Goal: Information Seeking & Learning: Learn about a topic

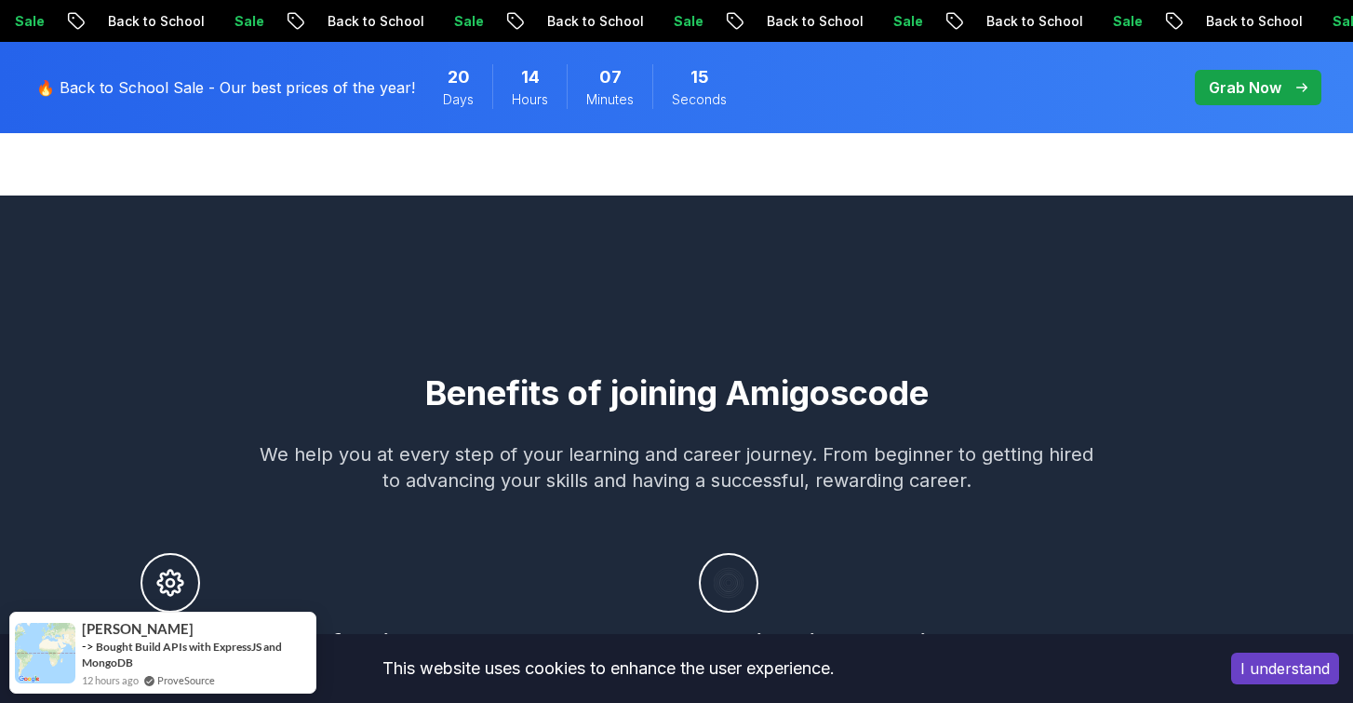
scroll to position [924, 0]
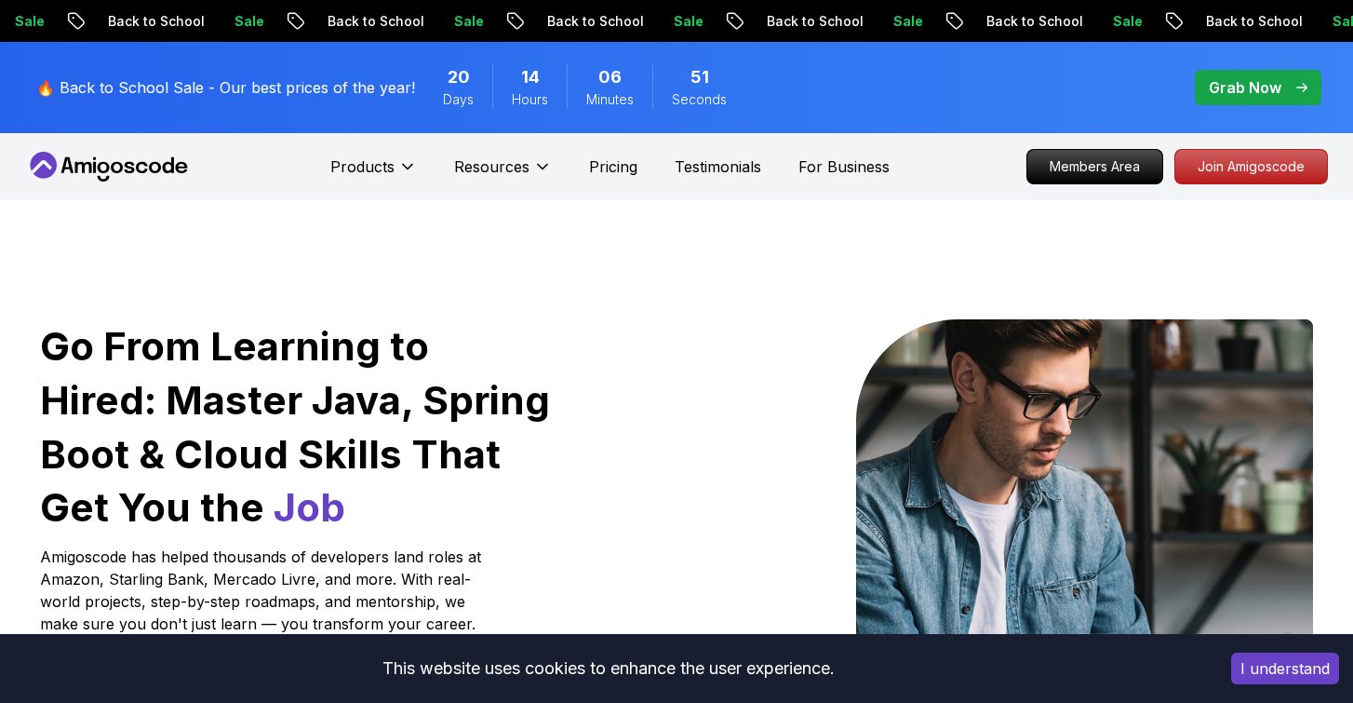
scroll to position [0, 0]
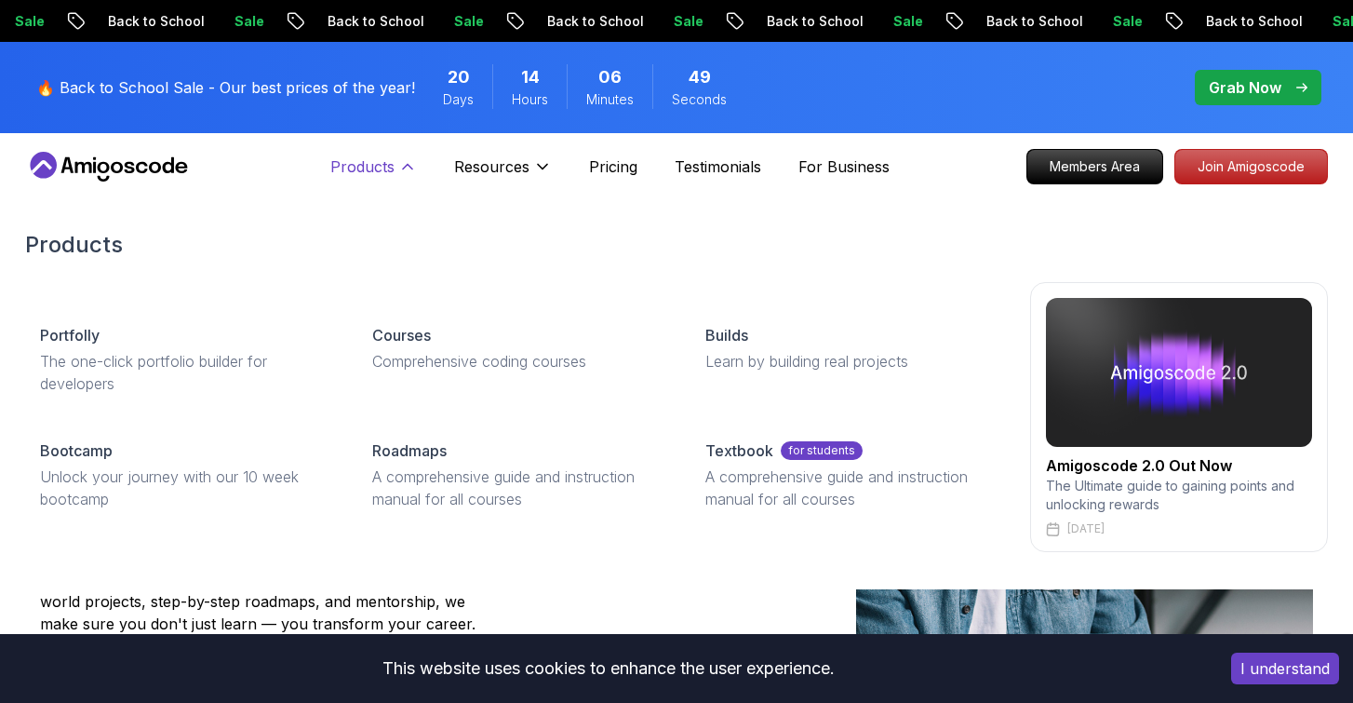
click at [398, 167] on icon at bounding box center [407, 166] width 19 height 19
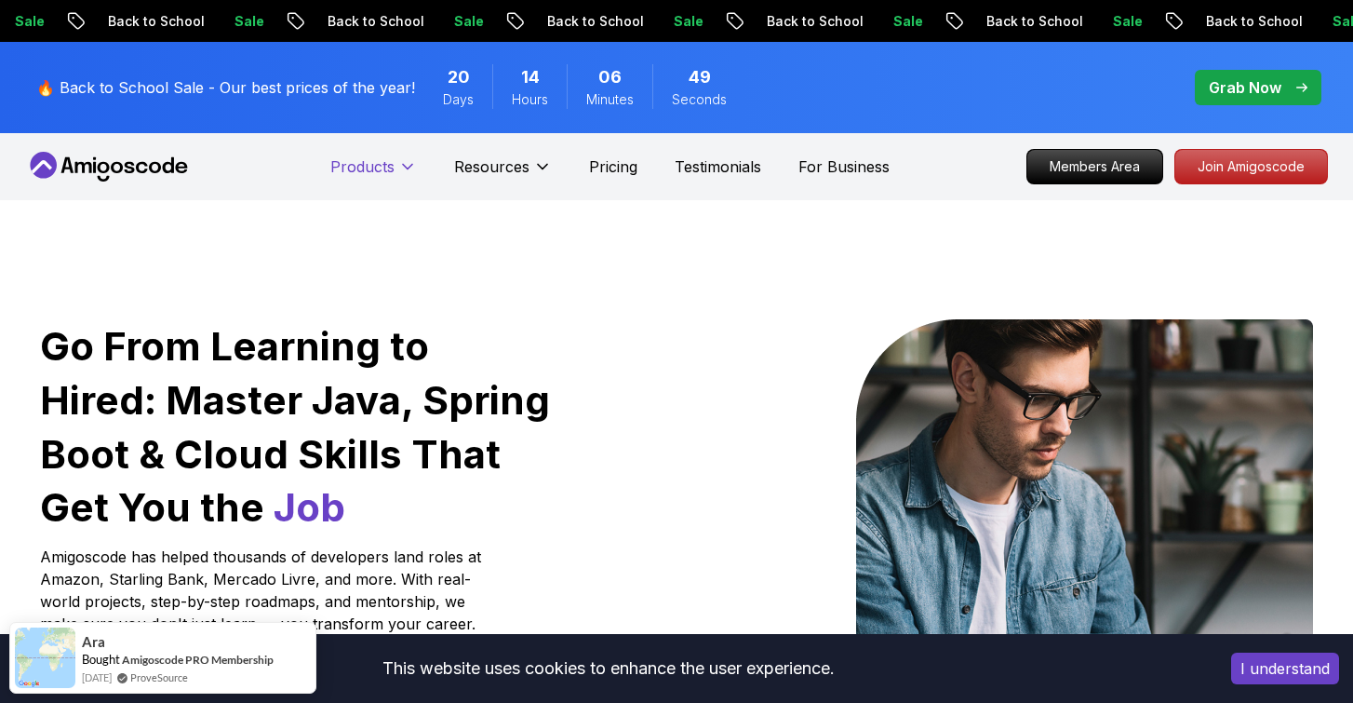
click at [398, 167] on icon at bounding box center [407, 166] width 19 height 19
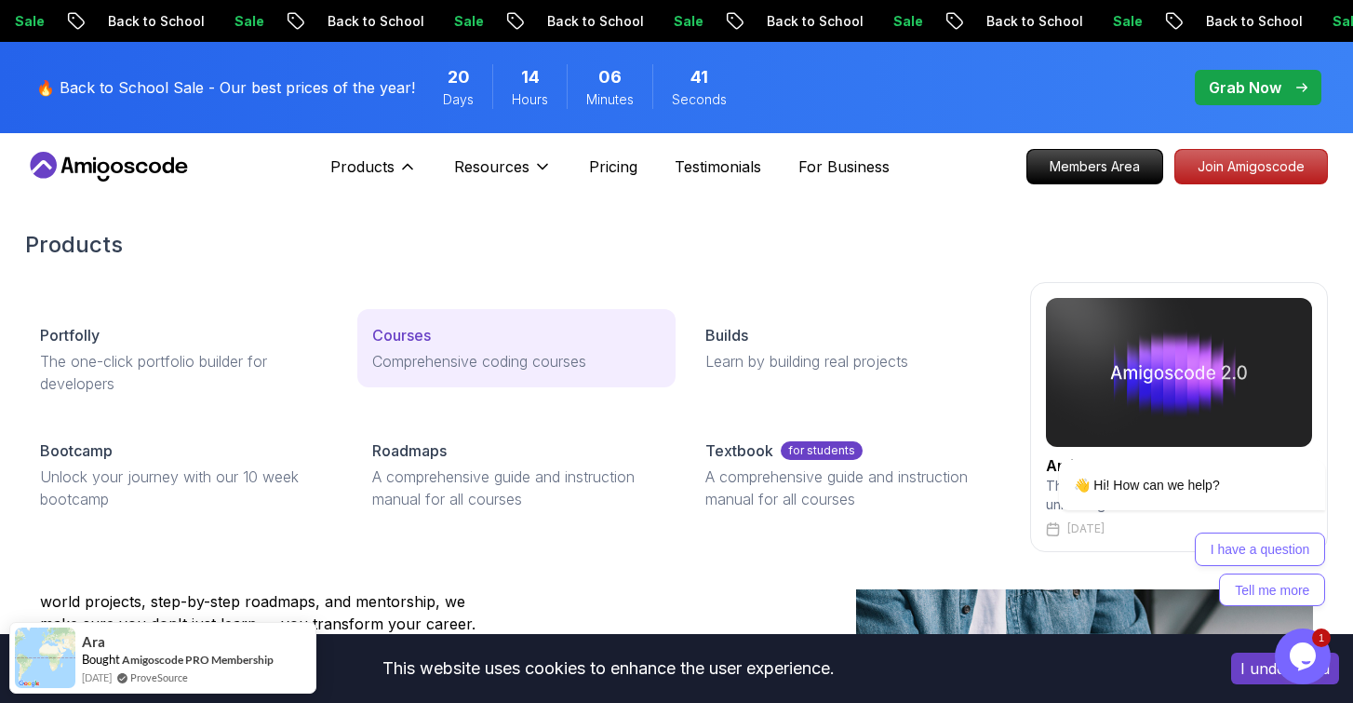
click at [413, 344] on p "Courses" at bounding box center [401, 335] width 59 height 22
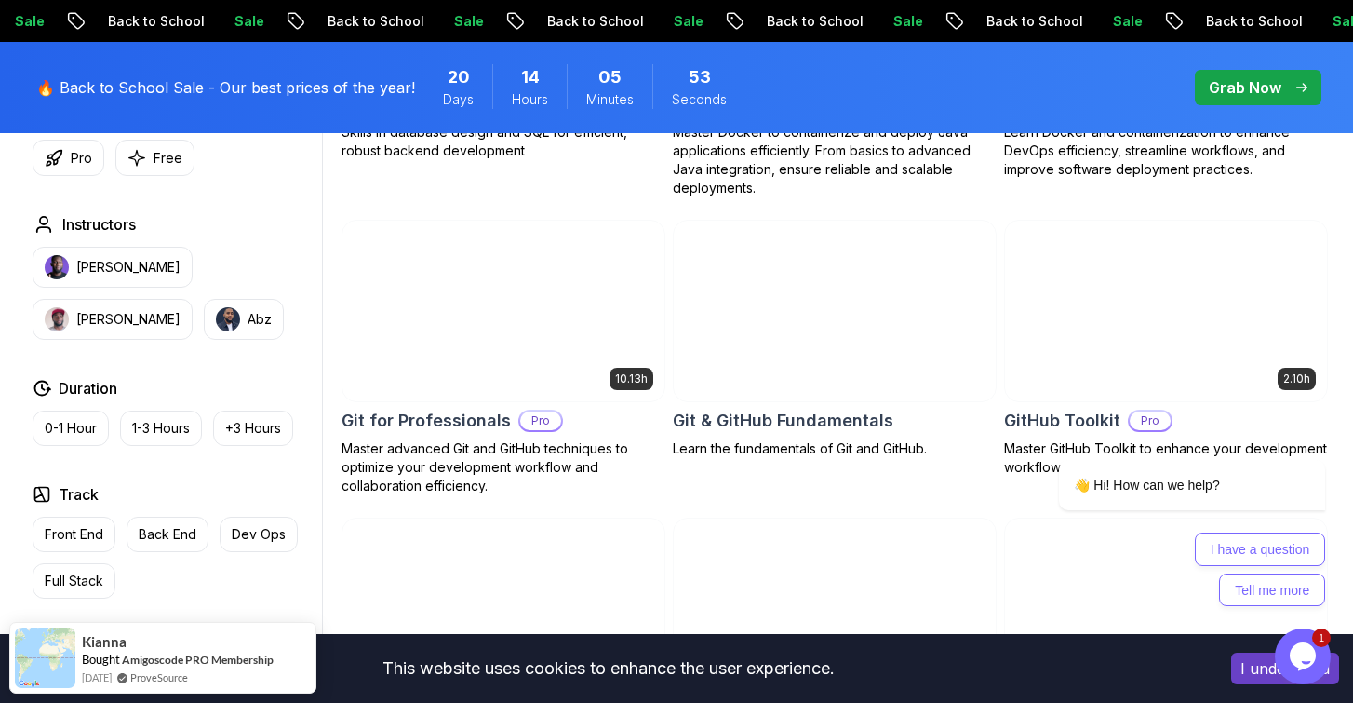
scroll to position [1964, 0]
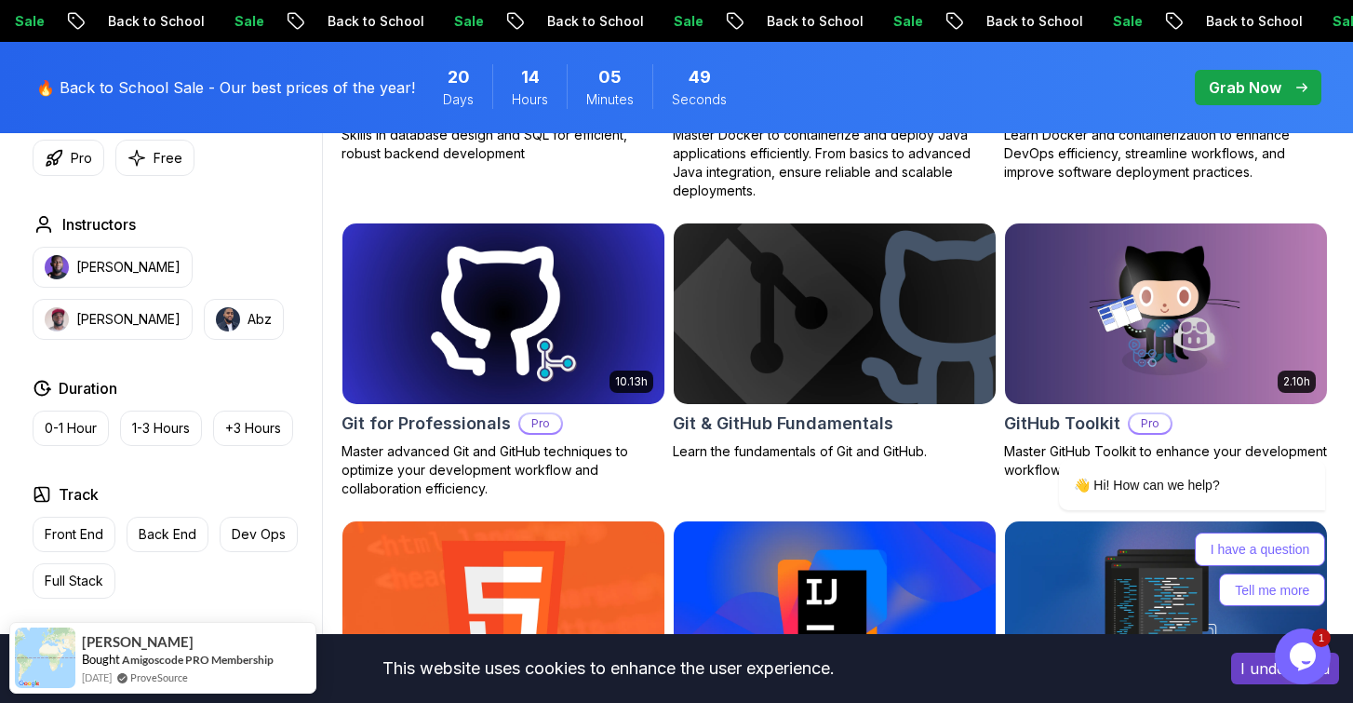
click at [855, 372] on img at bounding box center [834, 313] width 338 height 189
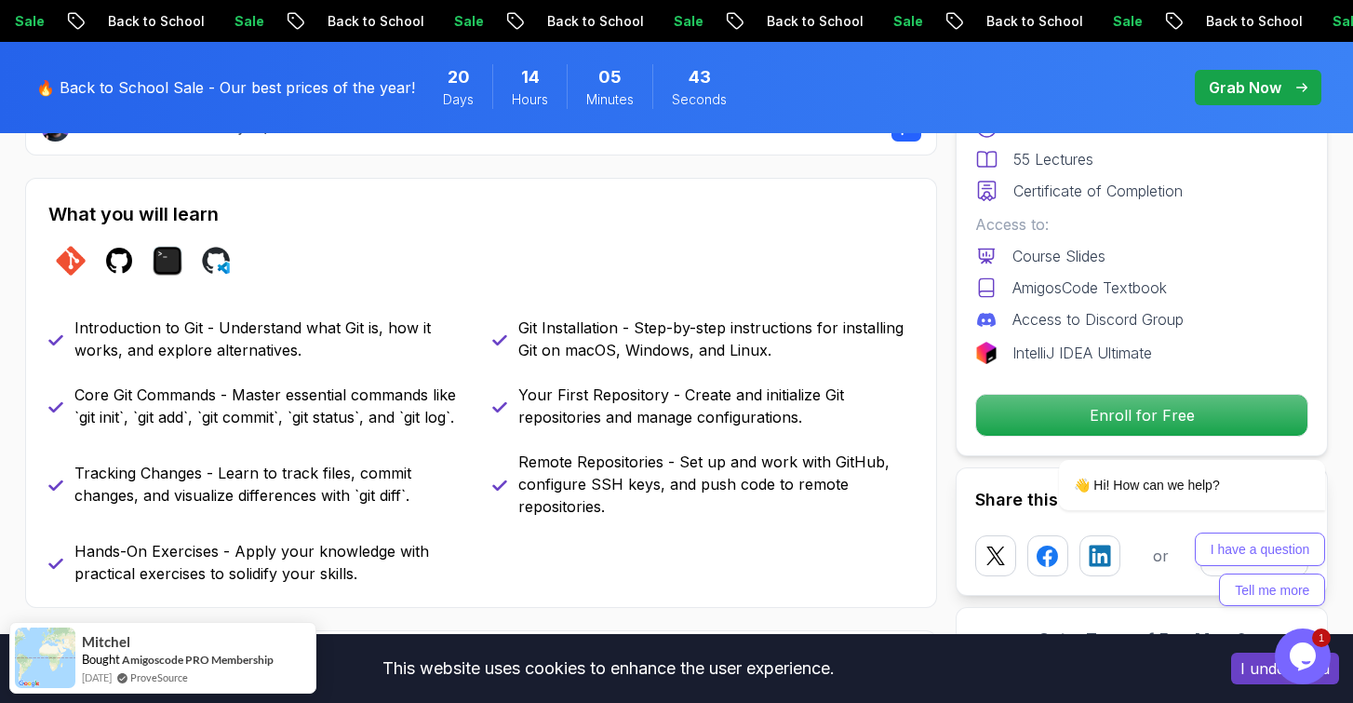
scroll to position [777, 0]
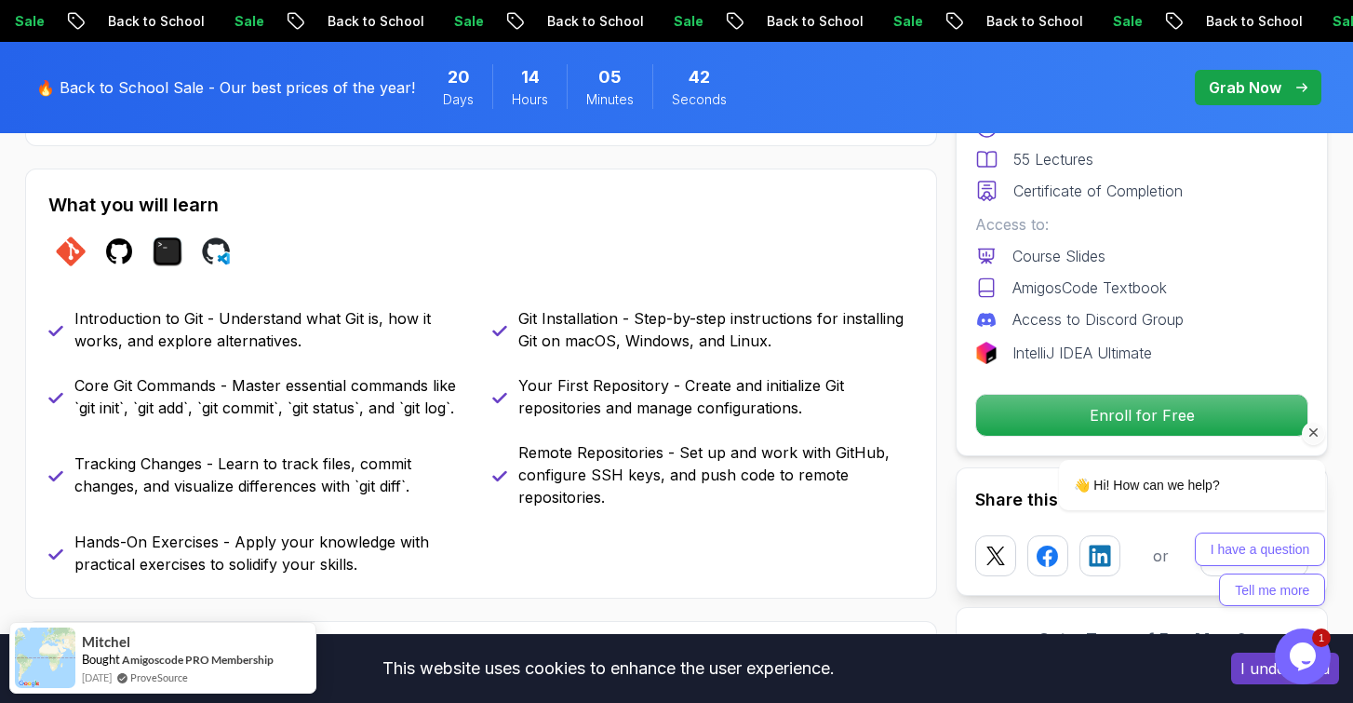
click at [1057, 416] on div "👋 Hi! How can we help? I have a question Tell me more" at bounding box center [1168, 510] width 315 height 193
click at [1058, 416] on div "👋 Hi! How can we help? I have a question Tell me more" at bounding box center [1168, 510] width 315 height 193
click at [1060, 416] on div "👋 Hi! How can we help? I have a question Tell me more" at bounding box center [1168, 510] width 315 height 193
